Goal: Complete application form

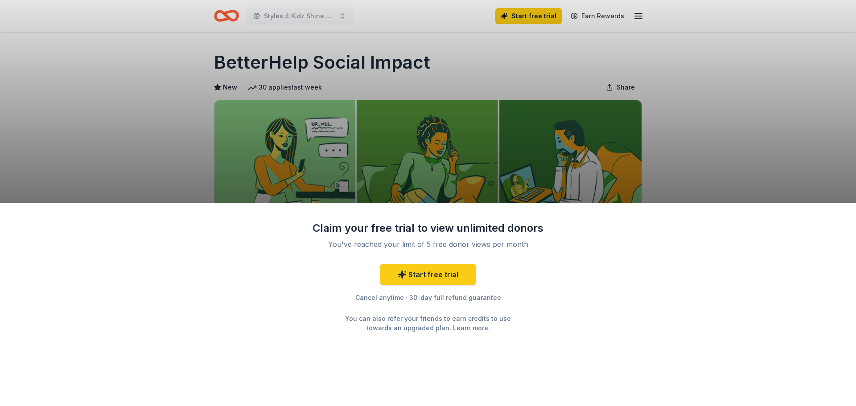
click at [305, 16] on div "Claim your free trial to view unlimited donors You've reached your limit of 5 f…" at bounding box center [428, 203] width 856 height 406
click at [436, 147] on div "Claim your free trial to view unlimited donors You've reached your limit of 5 f…" at bounding box center [428, 203] width 856 height 406
click at [643, 13] on div "Claim your free trial to view unlimited donors You've reached your limit of 5 f…" at bounding box center [428, 203] width 856 height 406
click at [432, 274] on link "Start free trial" at bounding box center [428, 274] width 96 height 21
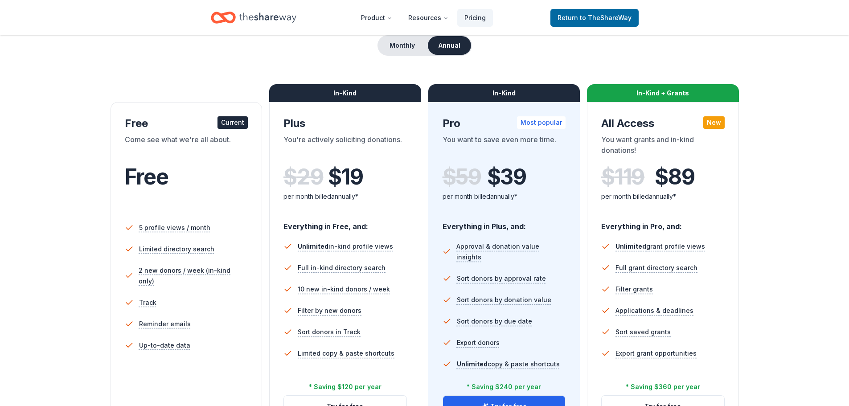
scroll to position [134, 0]
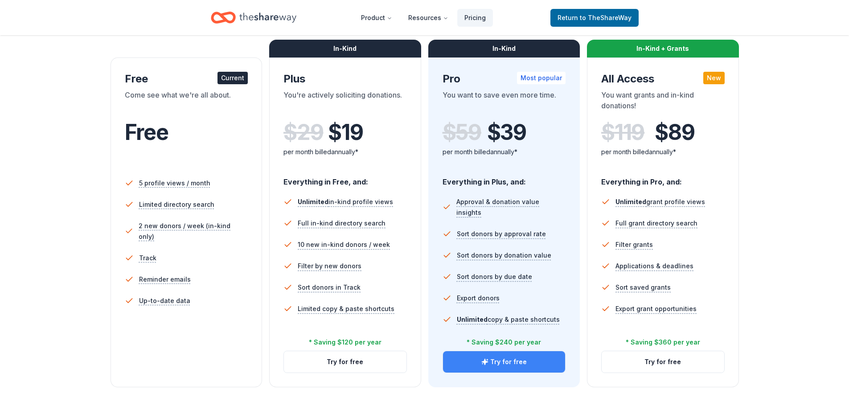
click at [487, 365] on icon "button" at bounding box center [485, 362] width 6 height 6
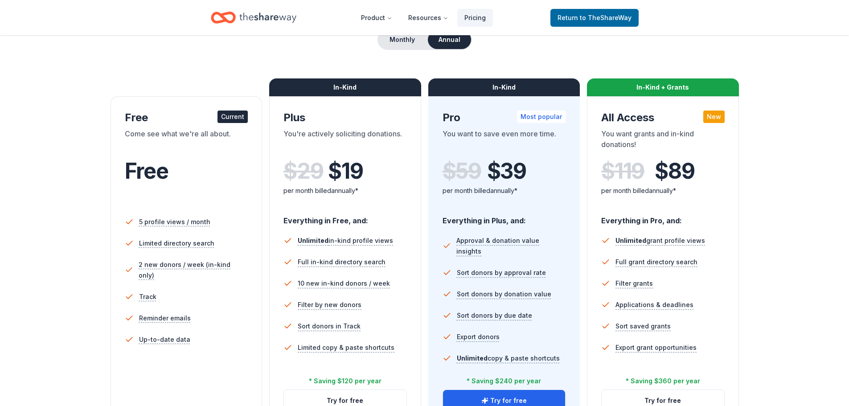
scroll to position [134, 0]
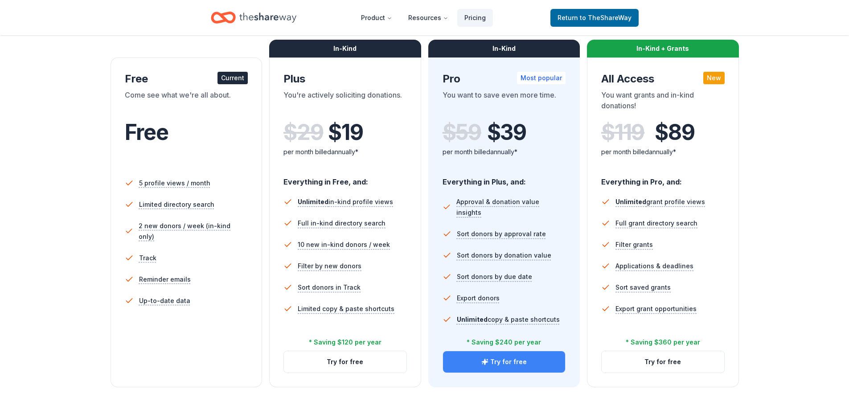
click at [539, 363] on button "Try for free" at bounding box center [504, 361] width 123 height 21
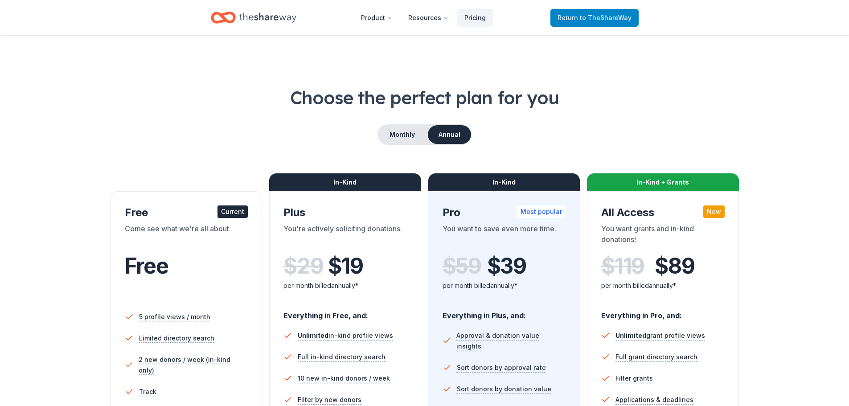
click at [583, 14] on span "to TheShareWay" at bounding box center [606, 18] width 52 height 8
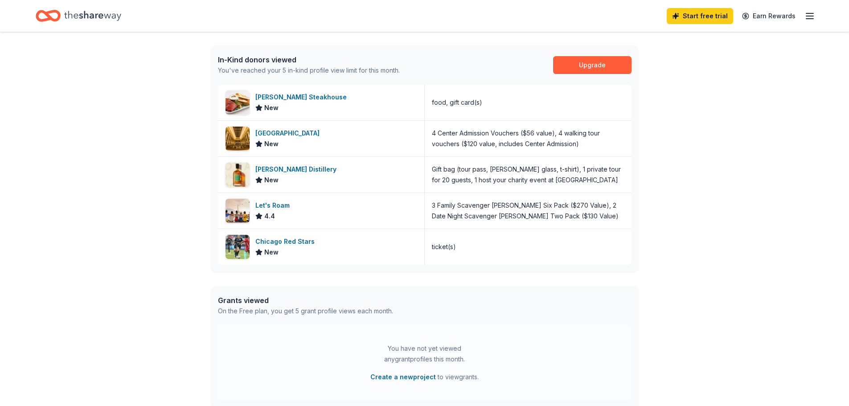
scroll to position [223, 0]
click at [290, 97] on div "[PERSON_NAME] Steakhouse" at bounding box center [302, 96] width 95 height 11
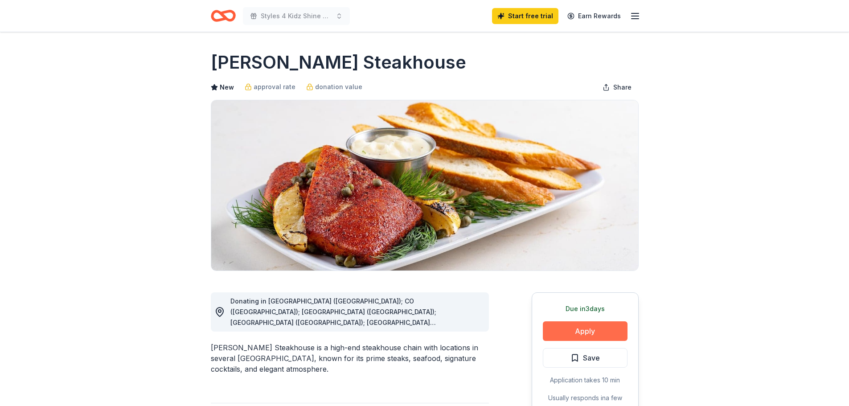
click at [609, 328] on button "Apply" at bounding box center [585, 331] width 85 height 20
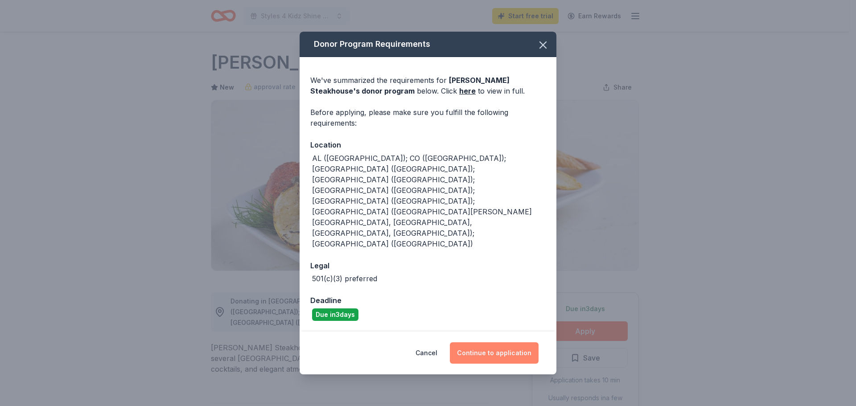
click at [508, 342] on button "Continue to application" at bounding box center [494, 352] width 89 height 21
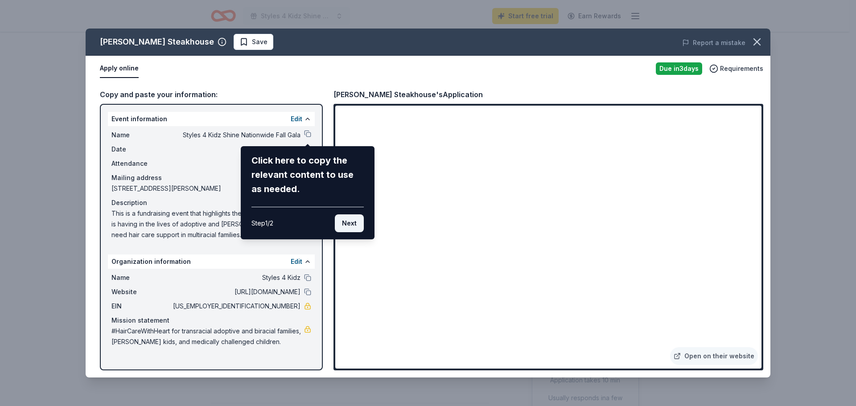
click at [347, 225] on button "Next" at bounding box center [349, 223] width 29 height 18
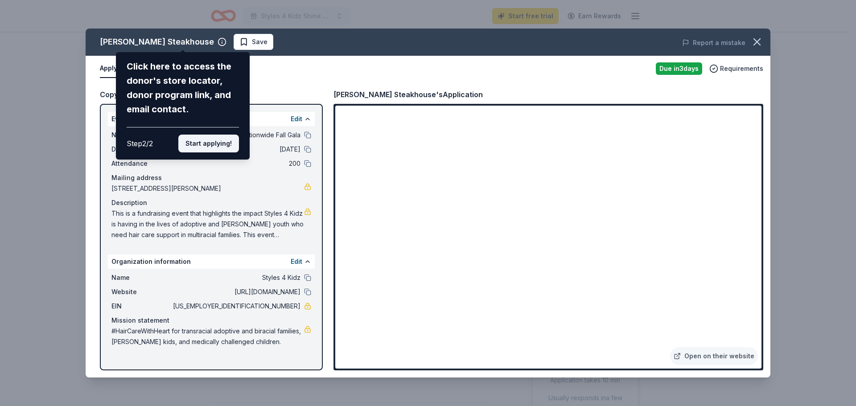
click at [206, 141] on button "Start applying!" at bounding box center [208, 144] width 61 height 18
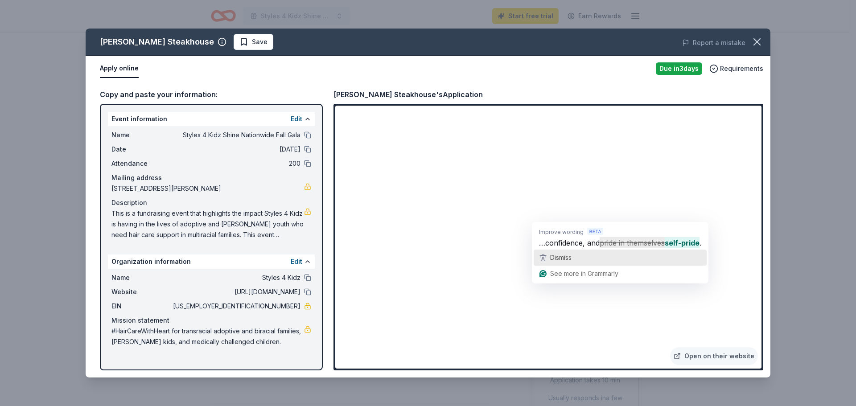
click at [568, 261] on span "Dismiss" at bounding box center [560, 258] width 21 height 8
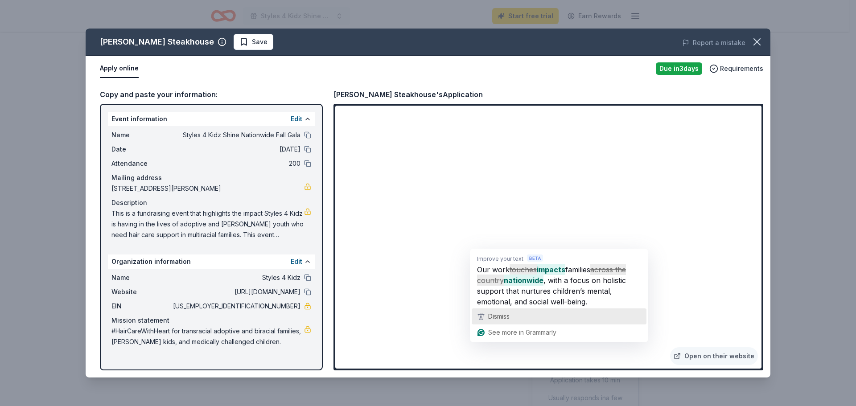
click at [527, 320] on div "Dismiss" at bounding box center [559, 316] width 167 height 13
